Goal: Task Accomplishment & Management: Manage account settings

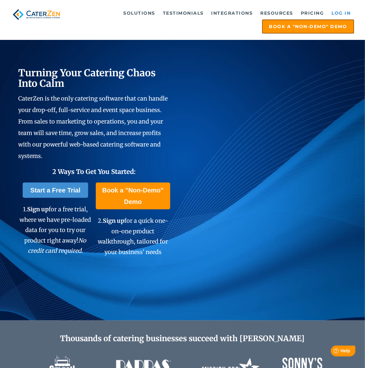
click at [340, 13] on link "Log in" at bounding box center [342, 13] width 26 height 13
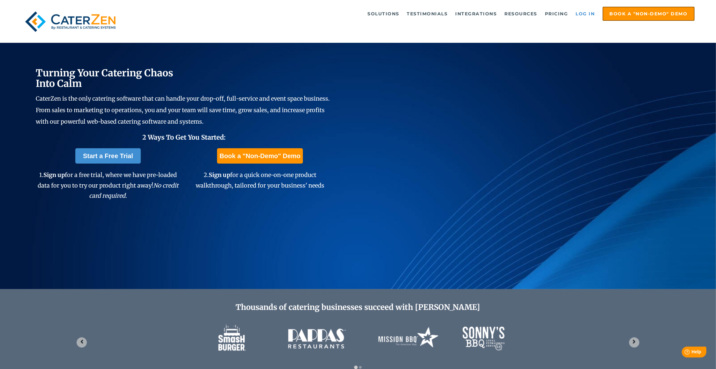
click at [586, 13] on link "Log in" at bounding box center [586, 13] width 26 height 13
click at [585, 13] on link "Log in" at bounding box center [586, 13] width 26 height 13
